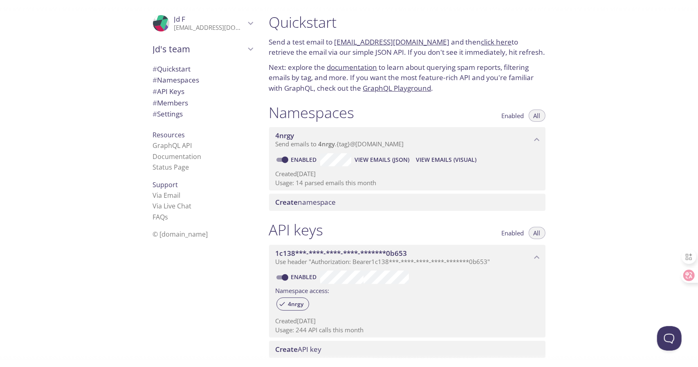
copy p "[EMAIL_ADDRESS][DOMAIN_NAME]"
drag, startPoint x: 333, startPoint y: 40, endPoint x: 434, endPoint y: 36, distance: 100.2
click at [434, 36] on div "Quickstart Send a test email to [EMAIL_ADDRESS][DOMAIN_NAME] and then click her…" at bounding box center [406, 53] width 289 height 90
click at [660, 148] on div "Quickstart Send a test email to [EMAIL_ADDRESS][DOMAIN_NAME] and then click her…" at bounding box center [480, 183] width 436 height 367
click at [446, 156] on span "View Emails (Visual)" at bounding box center [446, 160] width 60 height 10
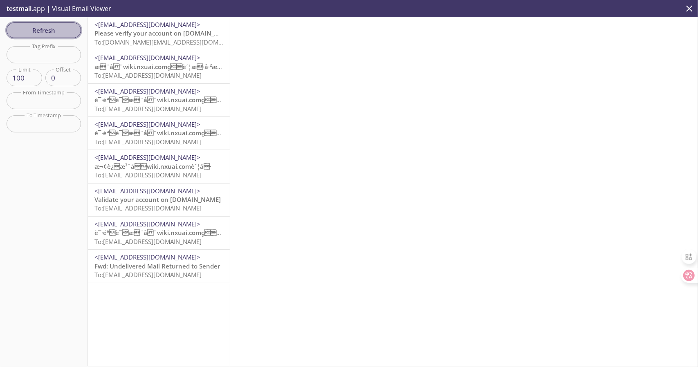
click at [41, 31] on span "Refresh" at bounding box center [43, 30] width 61 height 11
click at [686, 7] on icon "close" at bounding box center [689, 8] width 11 height 11
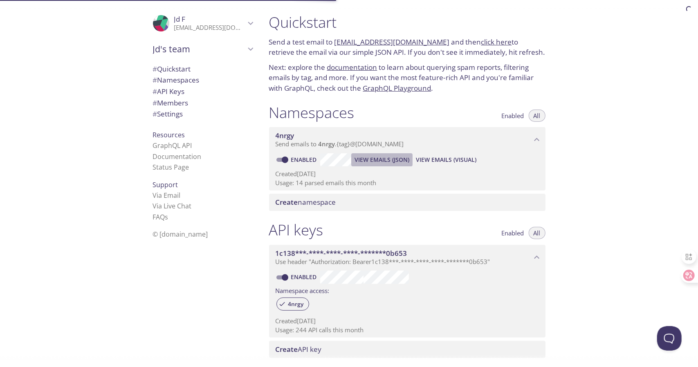
click at [378, 164] on span "View Emails (JSON)" at bounding box center [381, 160] width 55 height 10
